Goal: Task Accomplishment & Management: Use online tool/utility

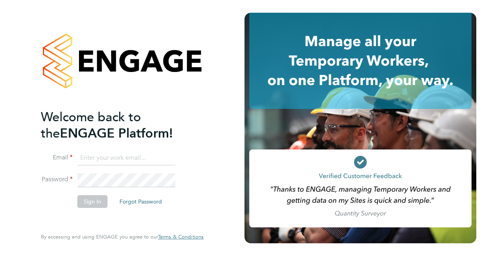
click at [101, 155] on input at bounding box center [126, 158] width 98 height 14
click at [85, 156] on input at bounding box center [126, 158] width 98 height 14
type input "[EMAIL_ADDRESS][DOMAIN_NAME]"
click at [87, 198] on button "Sign In" at bounding box center [92, 201] width 30 height 13
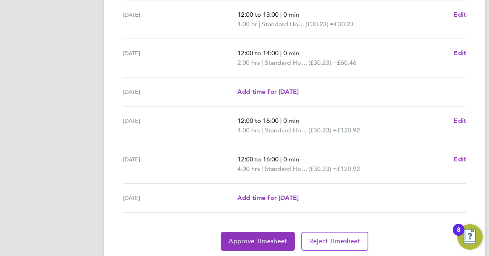
scroll to position [323, 0]
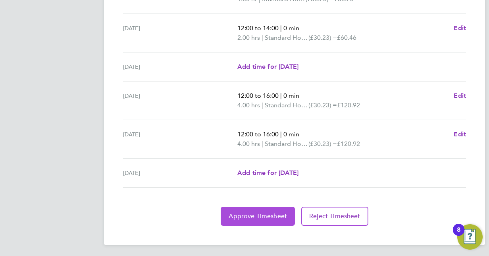
click at [233, 213] on span "Approve Timesheet" at bounding box center [258, 216] width 58 height 8
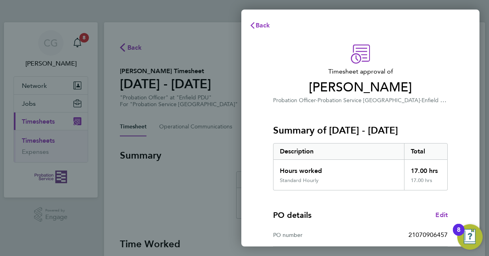
scroll to position [124, 0]
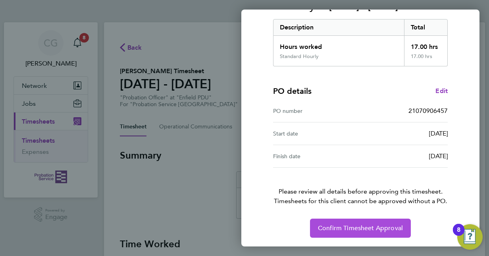
click at [352, 222] on button "Confirm Timesheet Approval" at bounding box center [360, 227] width 101 height 19
